Goal: Task Accomplishment & Management: Use online tool/utility

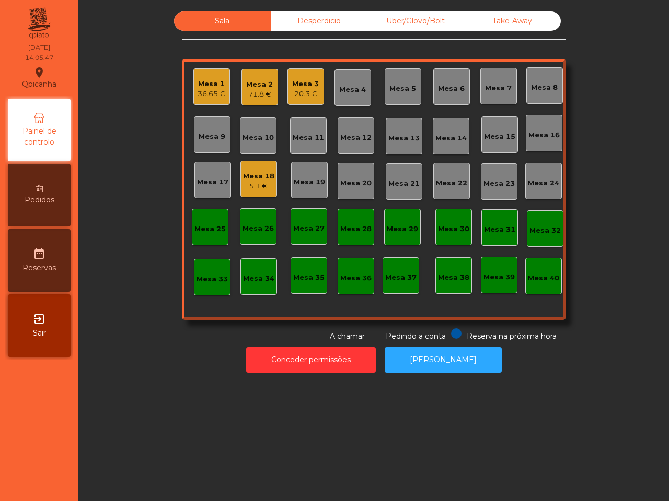
click at [251, 179] on div "Mesa 18" at bounding box center [258, 176] width 31 height 10
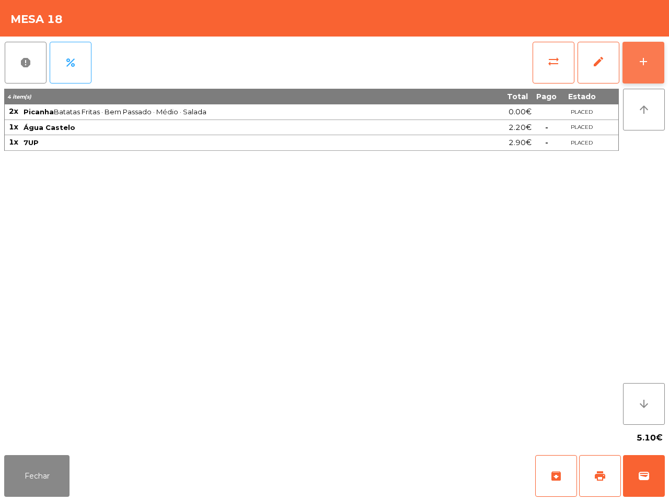
click at [636, 55] on button "add" at bounding box center [643, 63] width 42 height 42
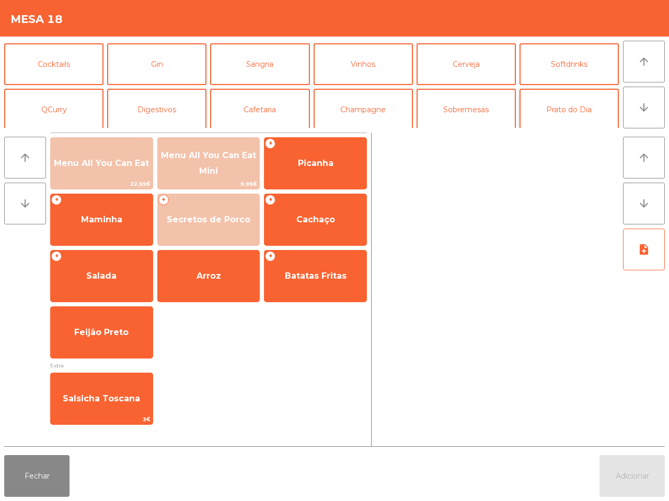
scroll to position [65, 0]
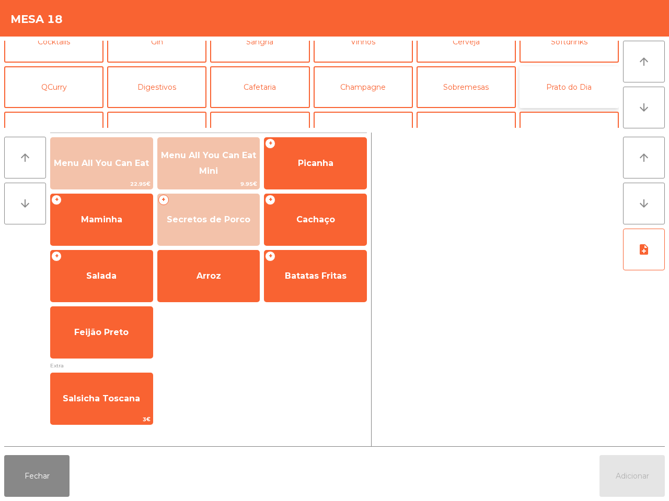
click at [560, 84] on button "Prato do Dia" at bounding box center [568, 87] width 99 height 42
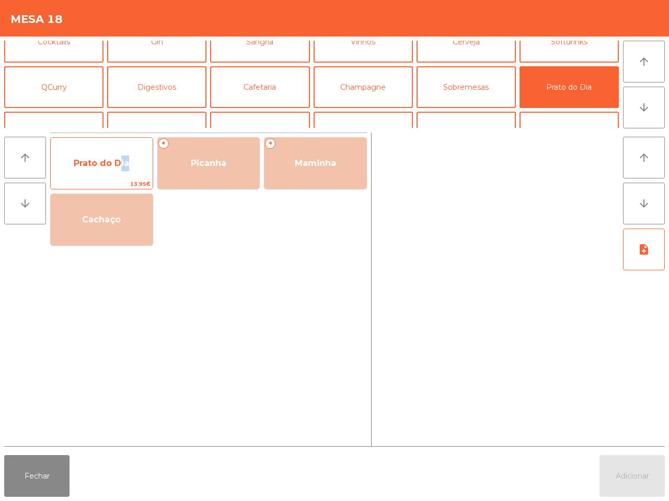
click at [128, 166] on span "Prato do Dia" at bounding box center [101, 163] width 55 height 10
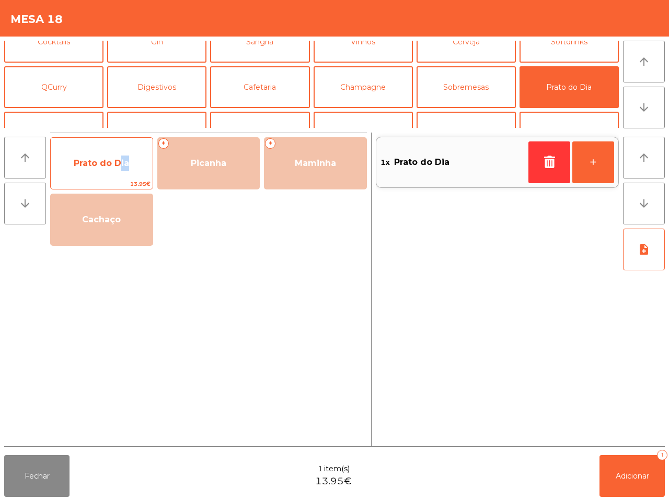
click at [123, 160] on span "Prato do Dia" at bounding box center [101, 163] width 55 height 10
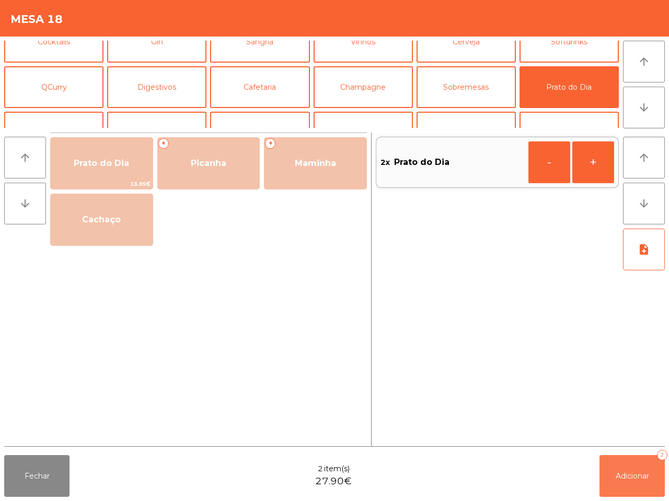
click at [648, 466] on button "Adicionar 2" at bounding box center [631, 476] width 65 height 42
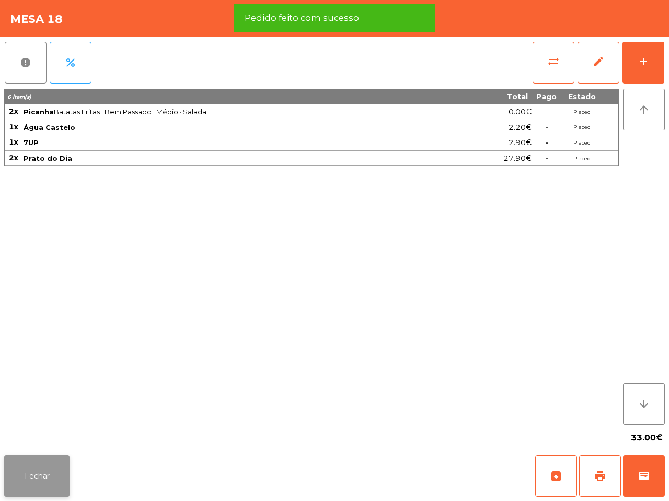
click at [30, 486] on button "Fechar" at bounding box center [36, 476] width 65 height 42
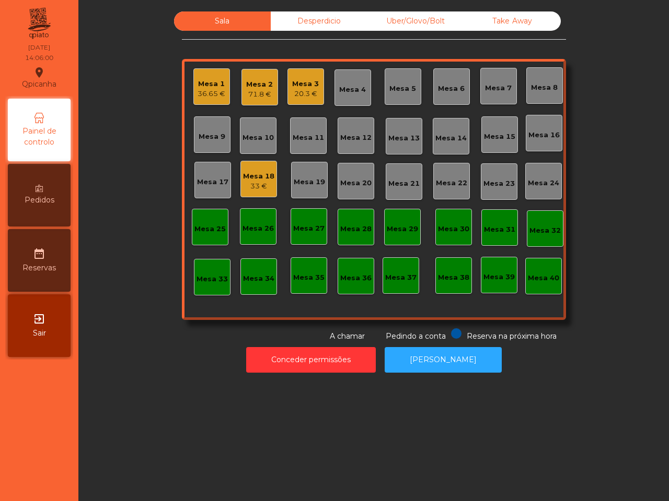
click at [260, 163] on div "Mesa 18 33 €" at bounding box center [258, 179] width 37 height 37
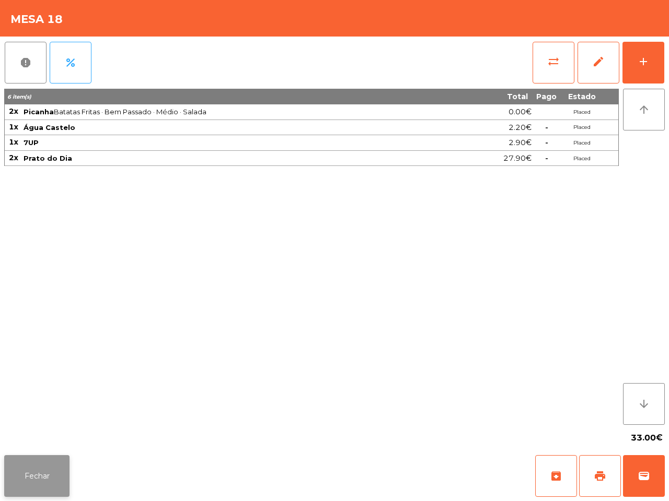
click at [38, 465] on button "Fechar" at bounding box center [36, 476] width 65 height 42
